Goal: Transaction & Acquisition: Download file/media

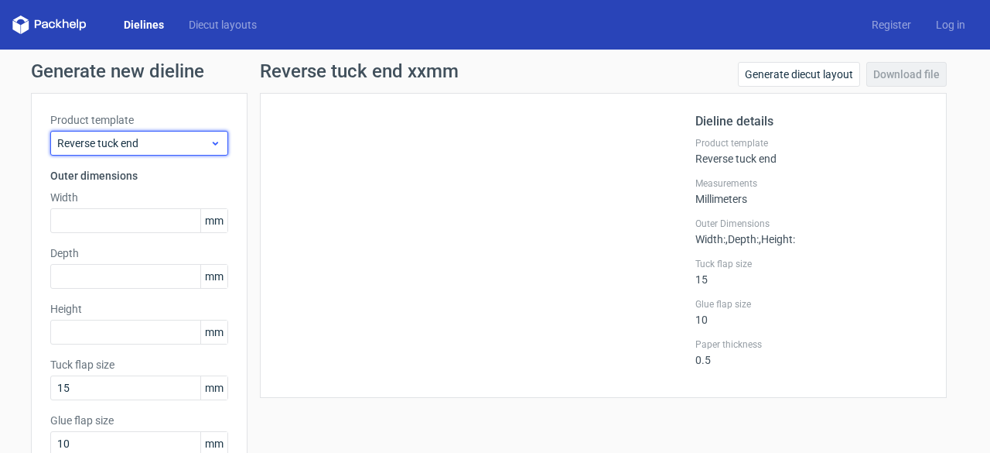
click at [182, 136] on span "Reverse tuck end" at bounding box center [133, 142] width 152 height 15
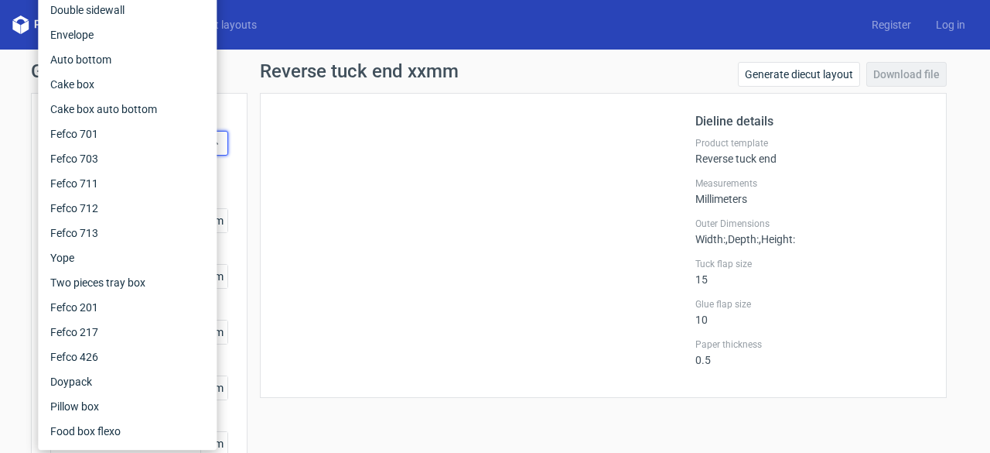
click at [430, 174] on div at bounding box center [487, 245] width 416 height 266
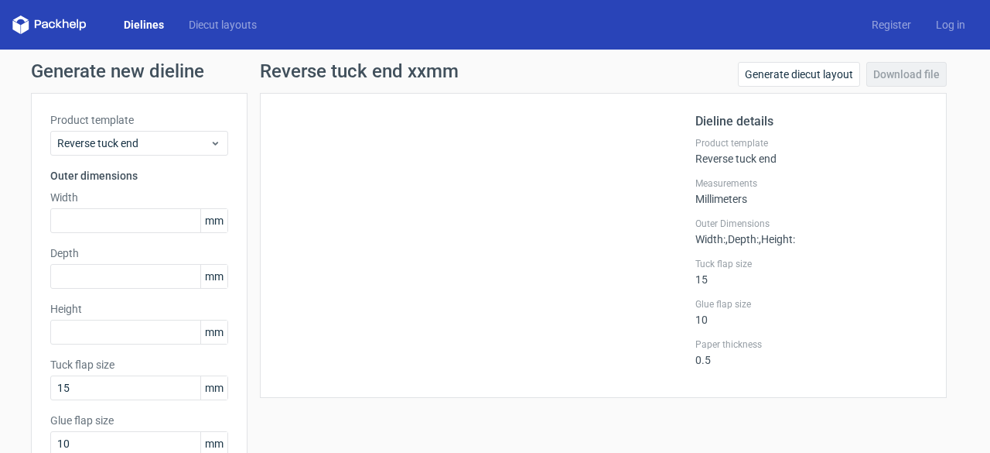
click at [148, 19] on link "Dielines" at bounding box center [143, 24] width 65 height 15
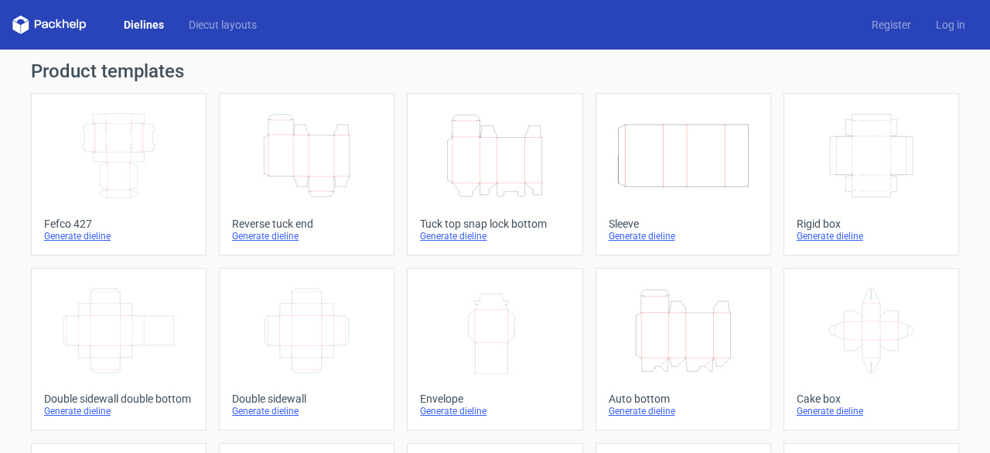
click at [497, 163] on icon "Height Depth Width" at bounding box center [494, 155] width 137 height 87
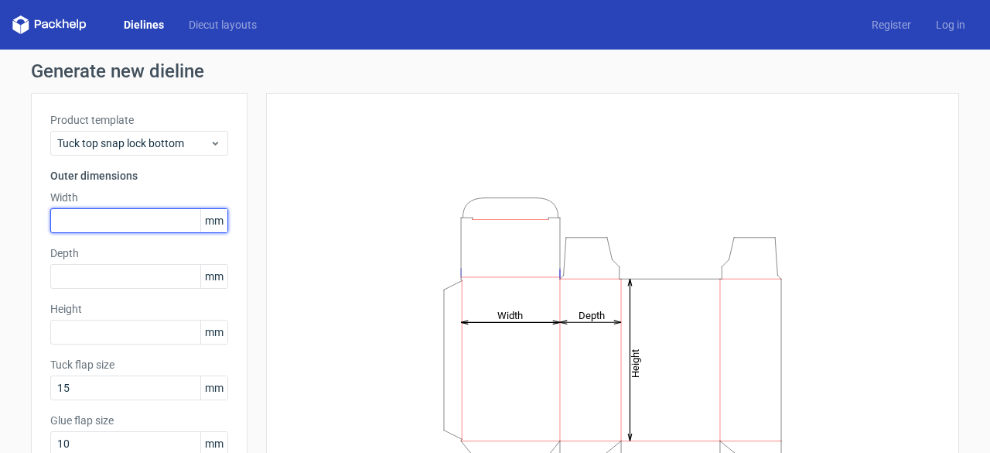
click at [143, 221] on input "text" at bounding box center [139, 220] width 178 height 25
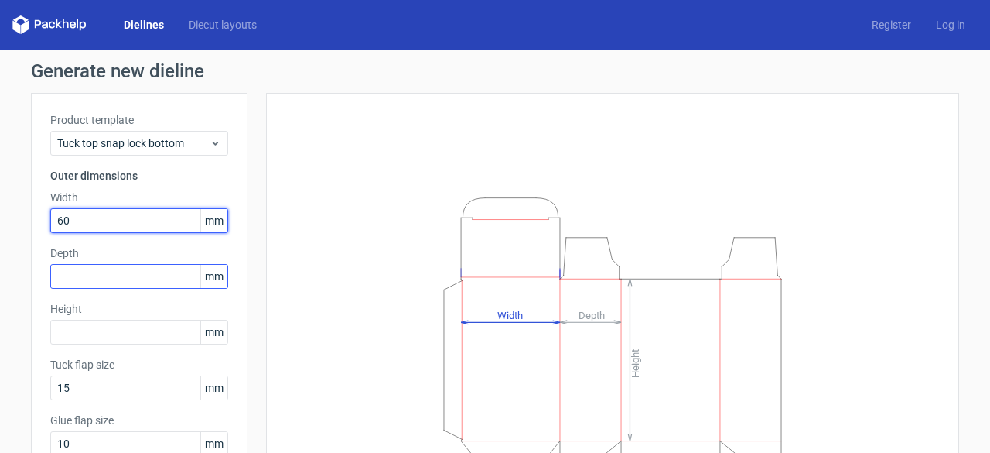
type input "60"
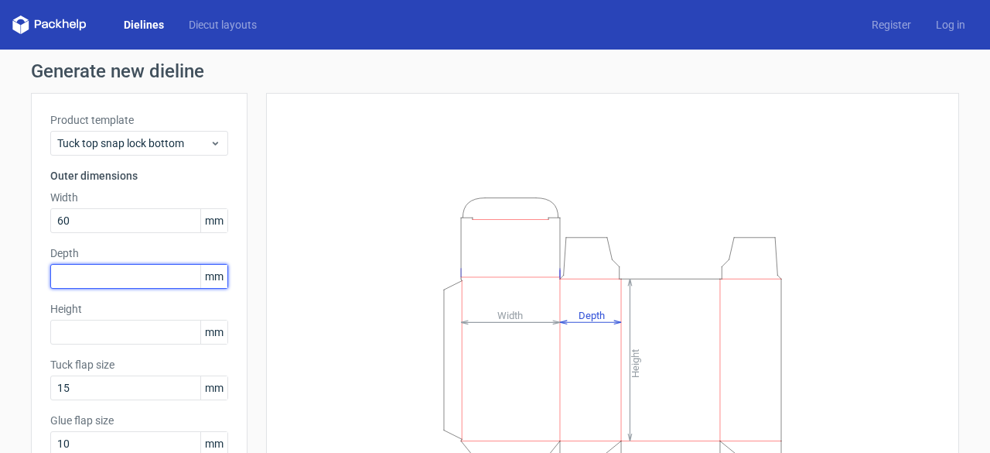
click at [119, 277] on input "text" at bounding box center [139, 276] width 178 height 25
type input "50"
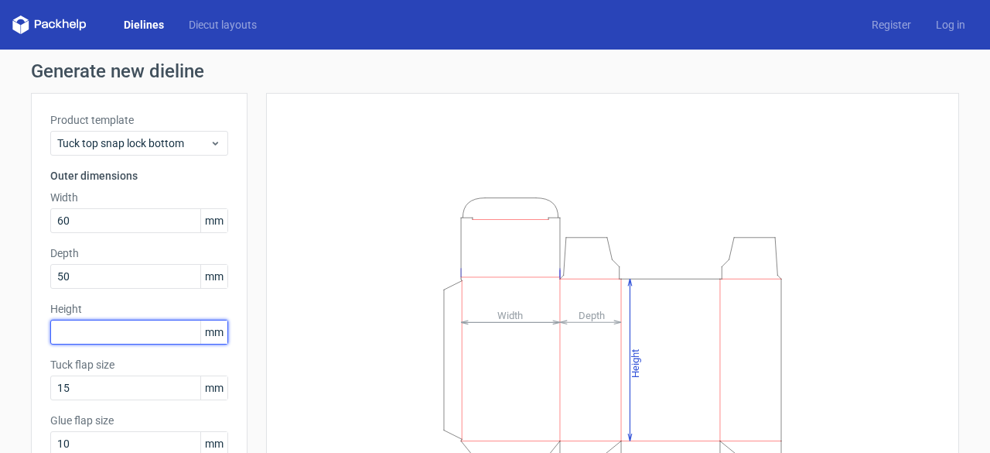
click at [135, 327] on input "text" at bounding box center [139, 332] width 178 height 25
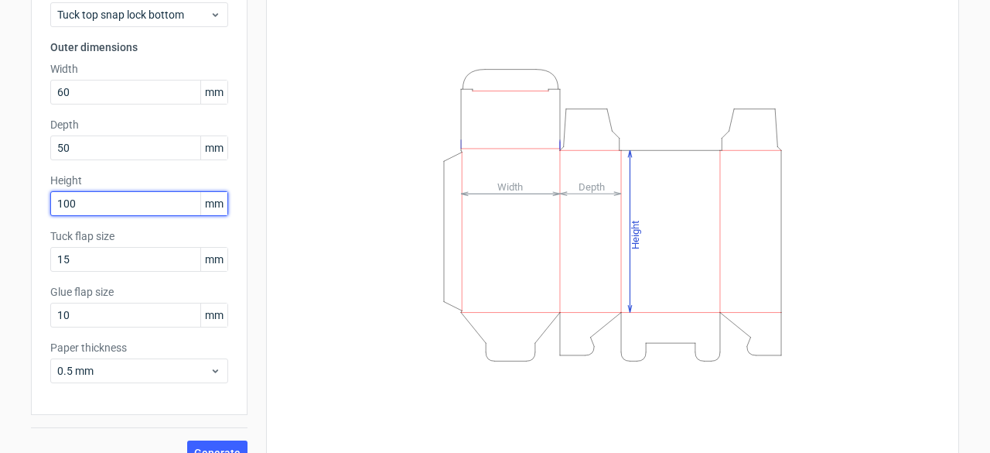
scroll to position [152, 0]
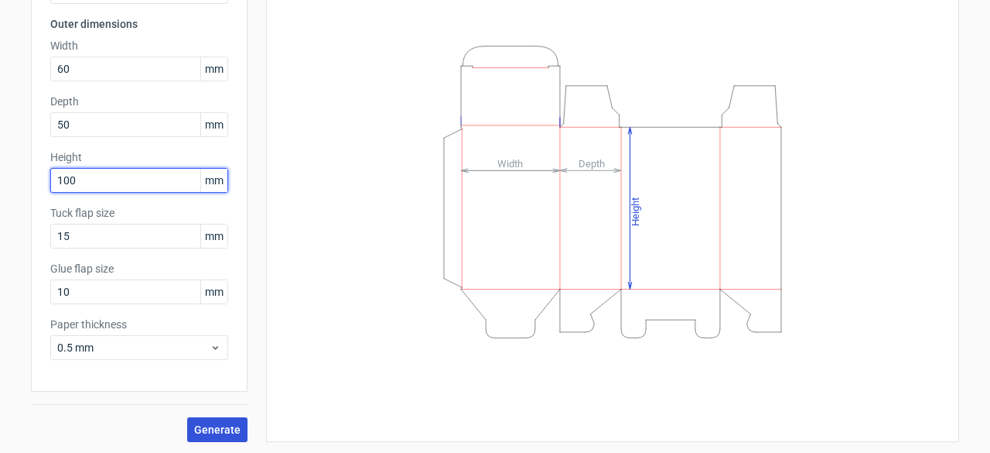
type input "100"
click at [217, 427] on span "Generate" at bounding box center [217, 429] width 46 height 11
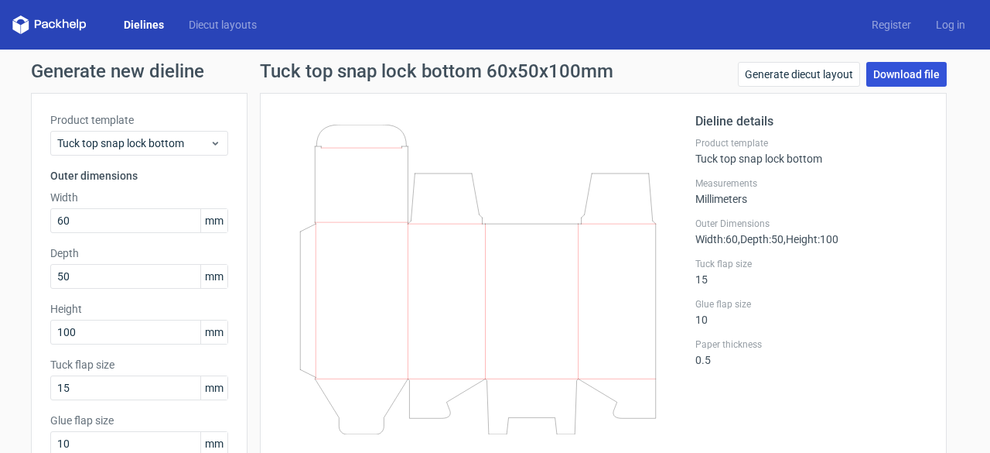
click at [901, 74] on link "Download file" at bounding box center [907, 74] width 80 height 25
